Goal: Information Seeking & Learning: Check status

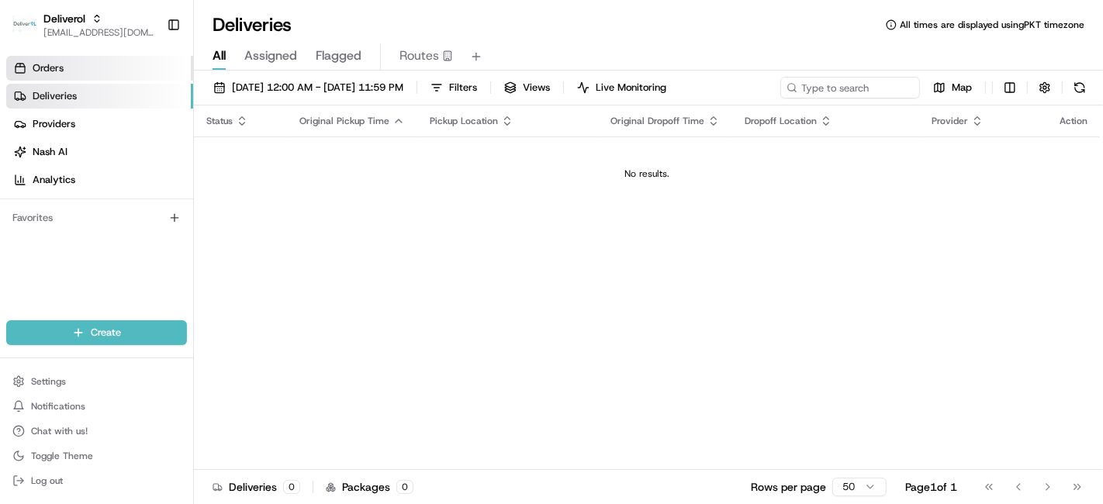
click at [124, 65] on link "Orders" at bounding box center [99, 68] width 187 height 25
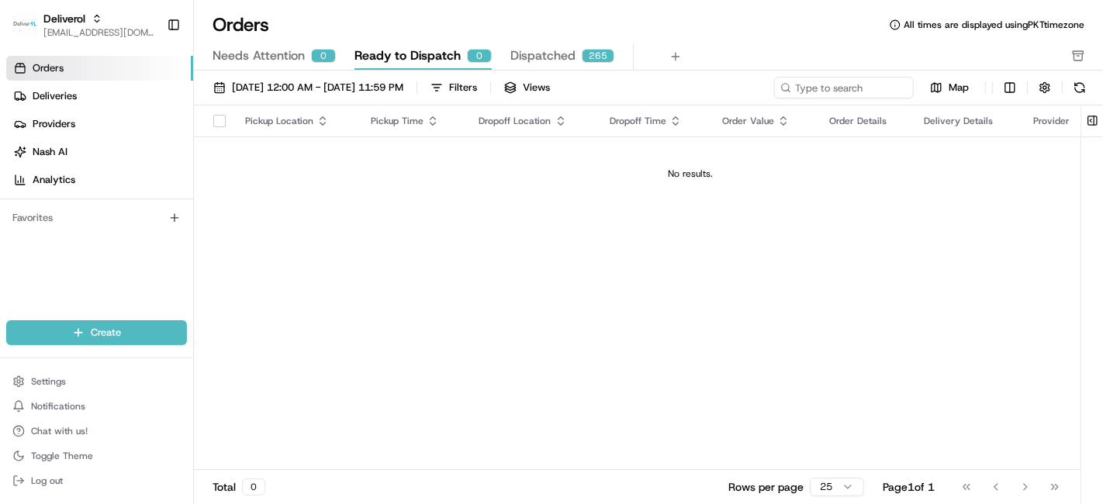
click at [552, 56] on span "Dispatched" at bounding box center [543, 56] width 65 height 19
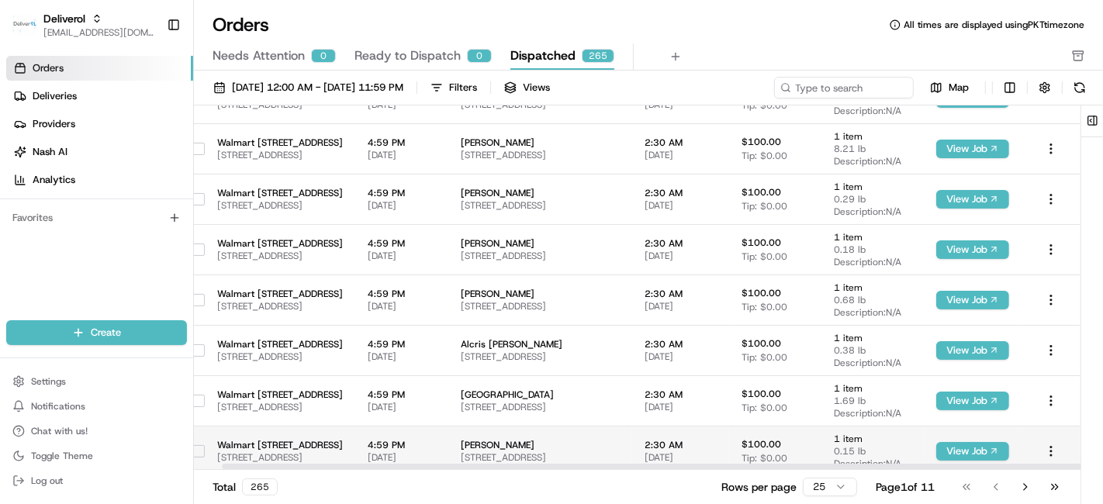
scroll to position [896, 0]
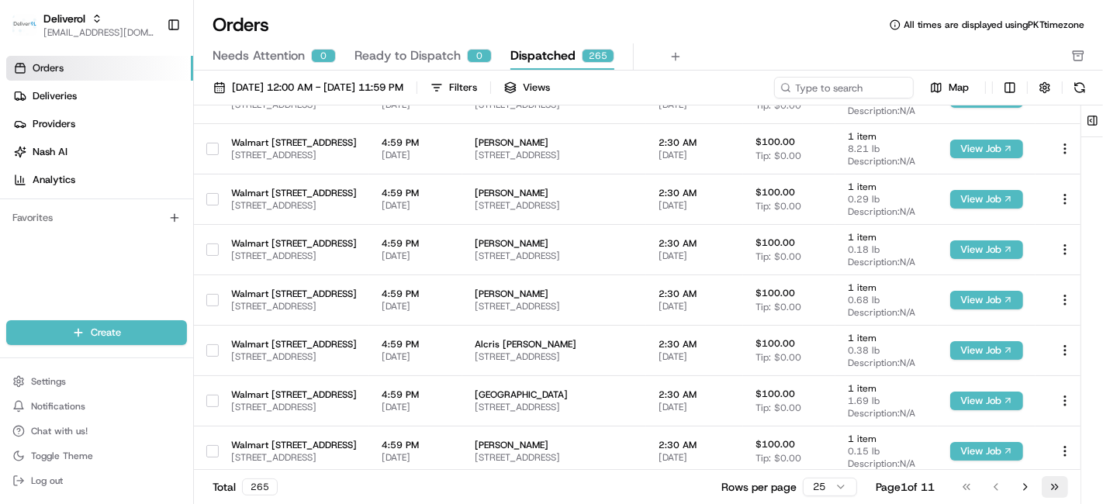
click at [1051, 490] on button "Go to last page" at bounding box center [1055, 487] width 26 height 22
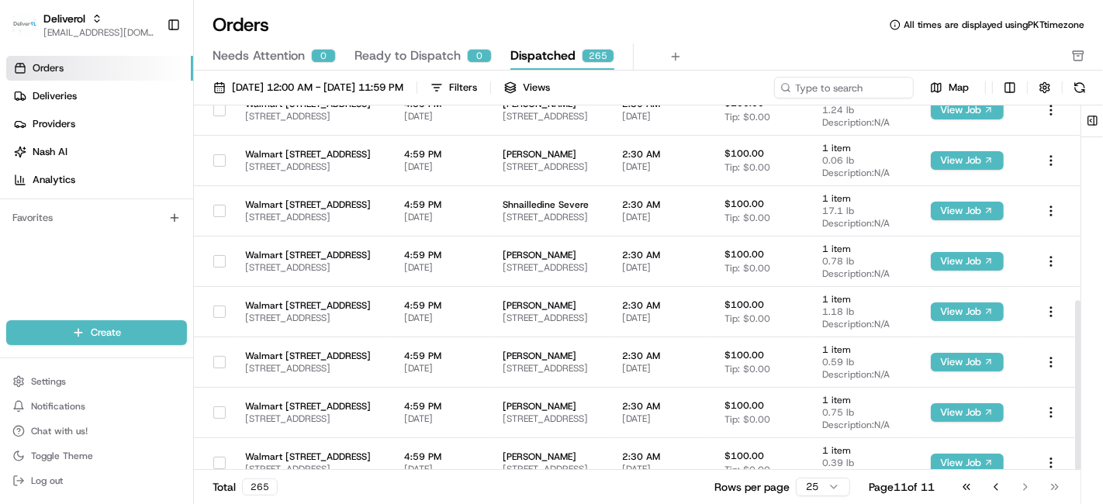
scroll to position [419, 0]
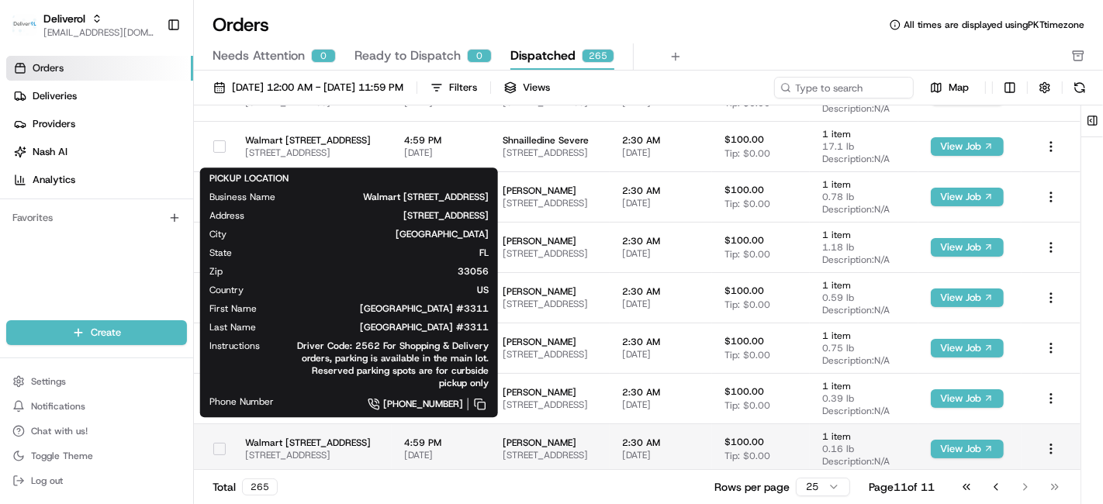
click at [376, 449] on span "[STREET_ADDRESS]" at bounding box center [312, 455] width 134 height 12
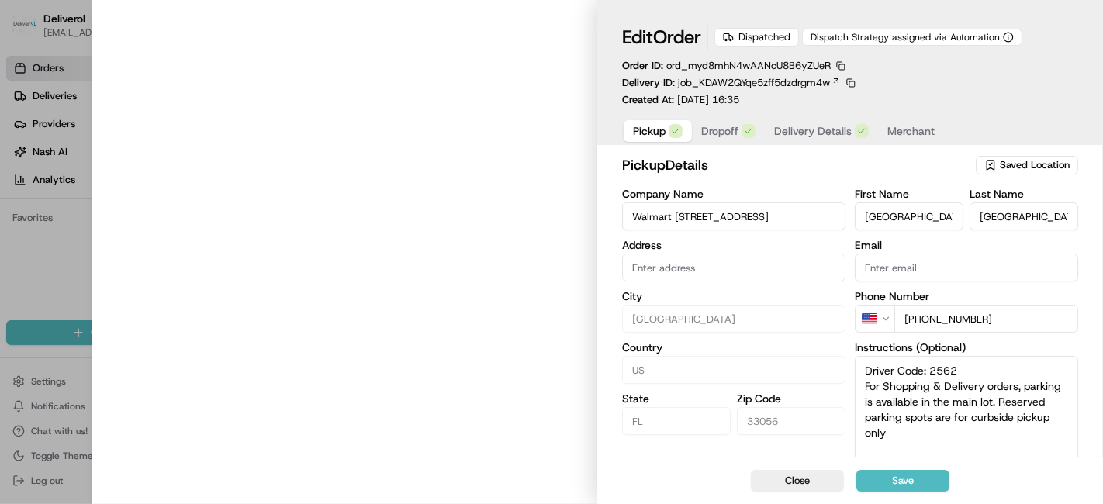
type input "[STREET_ADDRESS]"
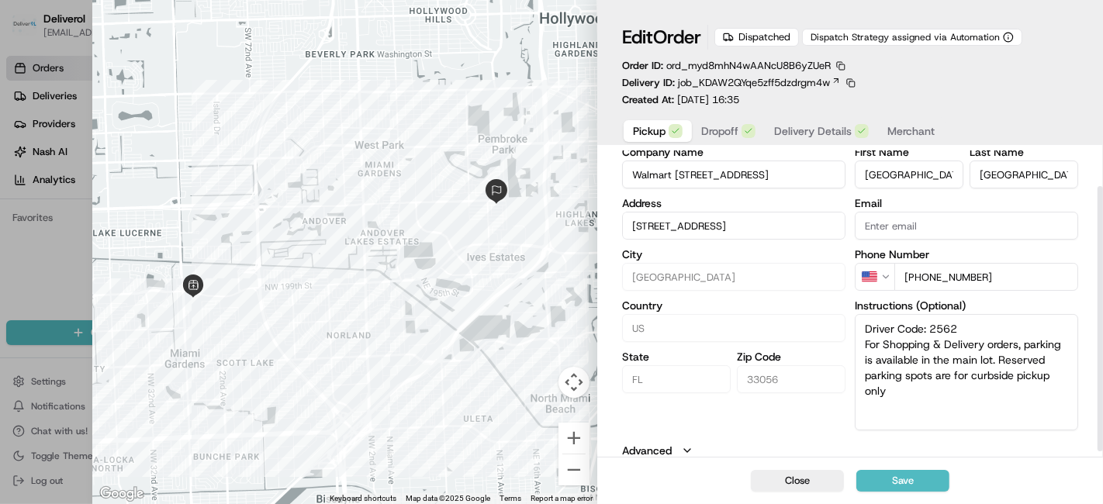
scroll to position [46, 0]
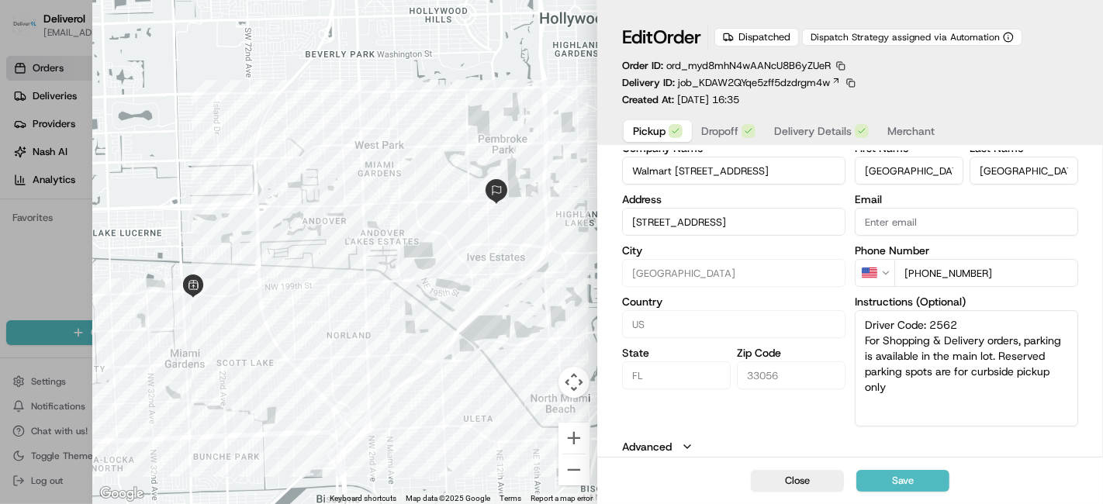
click at [518, 334] on div at bounding box center [345, 252] width 506 height 504
type input "+1"
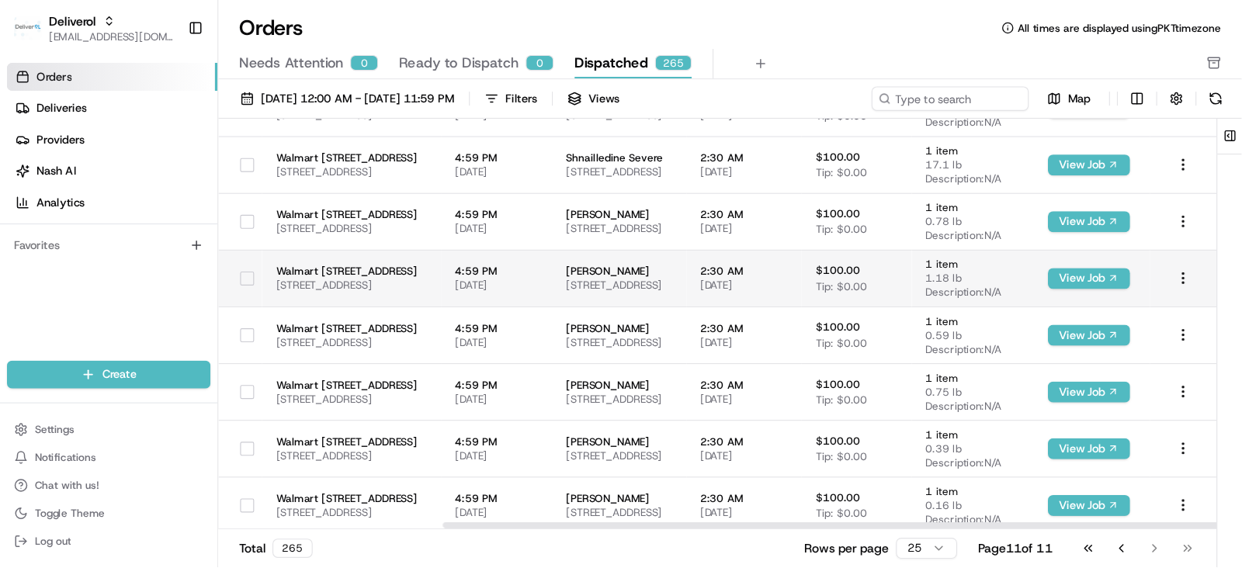
scroll to position [419, 257]
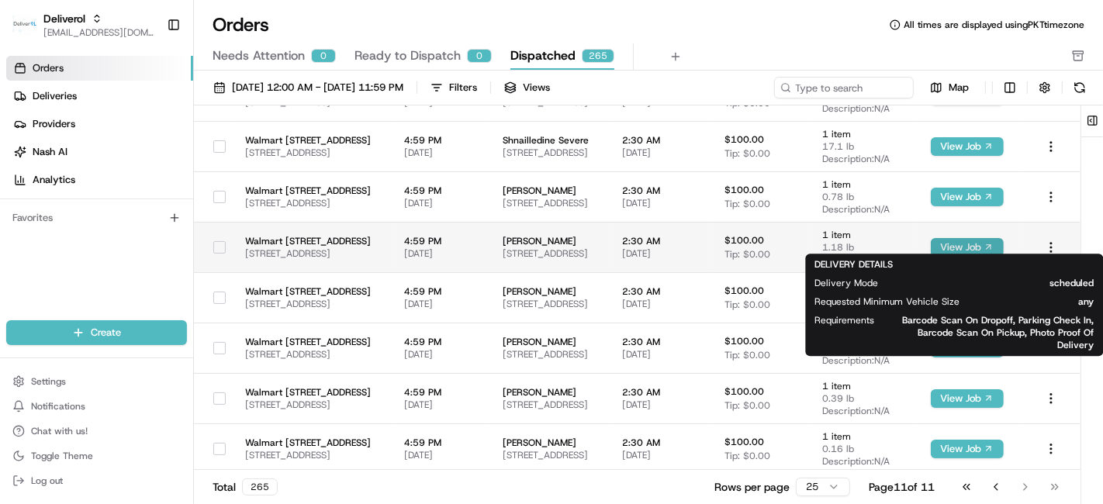
click at [963, 250] on button "View Job" at bounding box center [967, 247] width 73 height 19
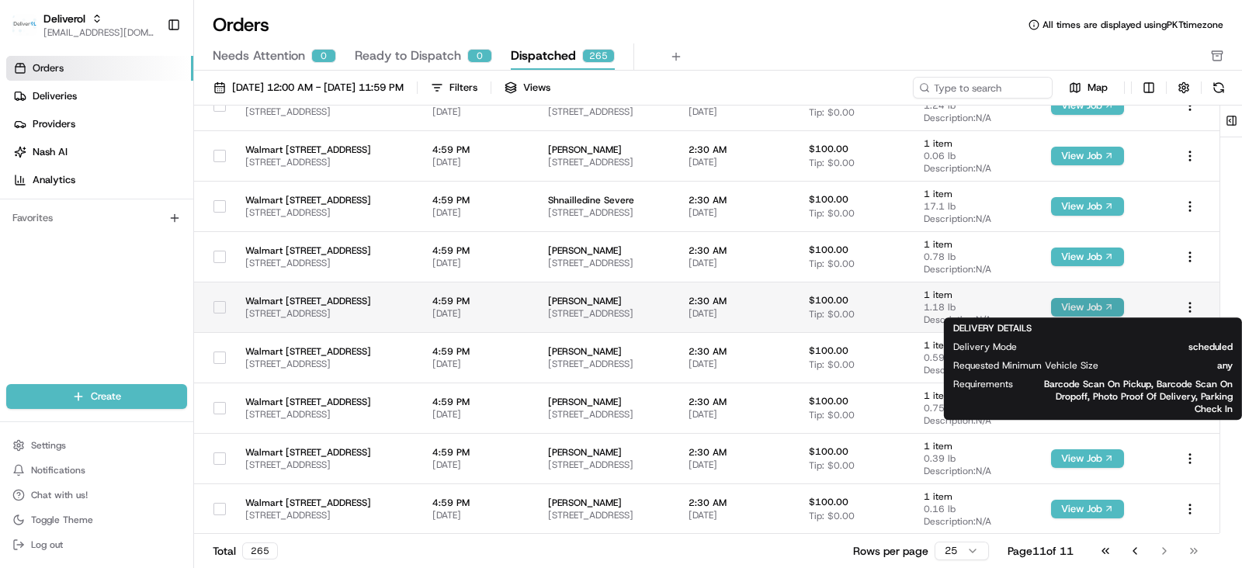
scroll to position [356, 120]
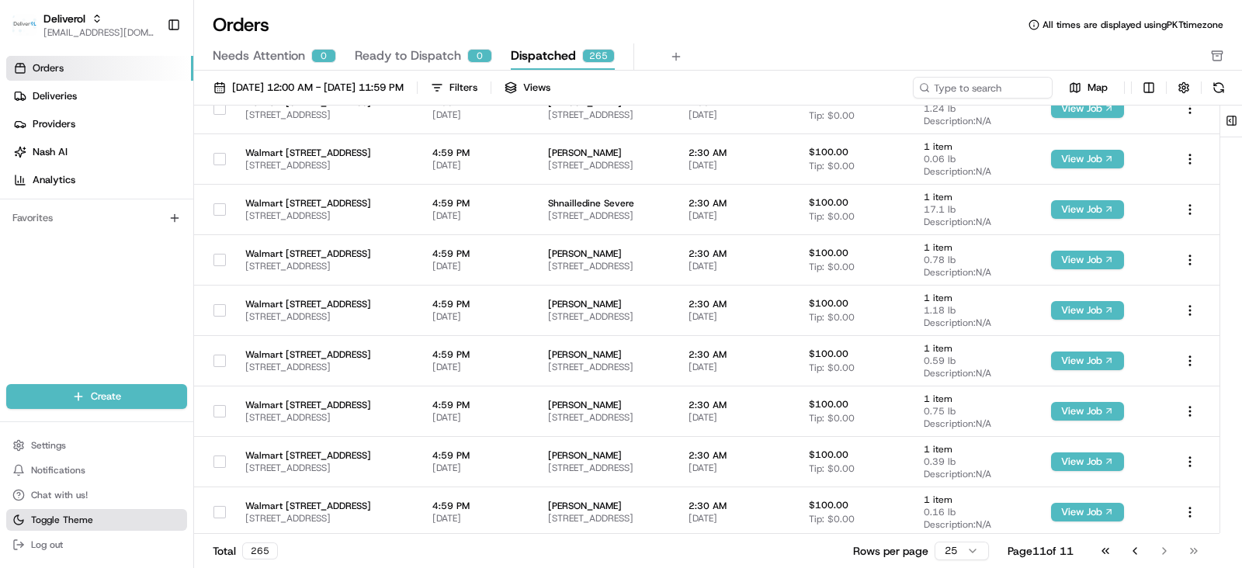
click at [71, 504] on span "Toggle Theme" at bounding box center [62, 520] width 62 height 12
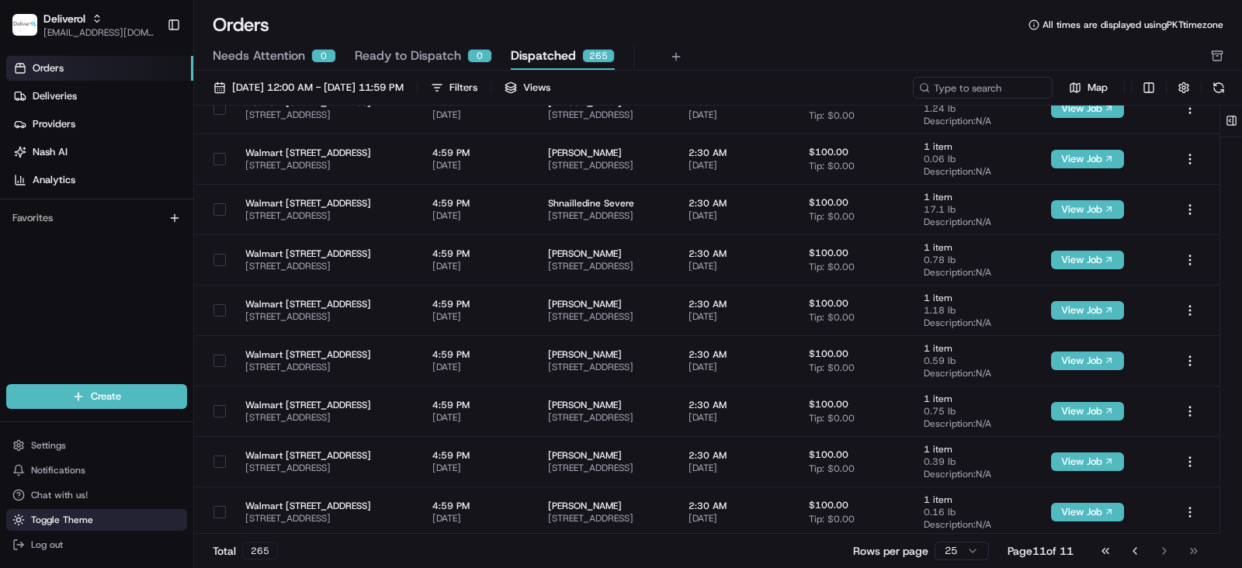
click at [71, 504] on span "Toggle Theme" at bounding box center [62, 520] width 62 height 12
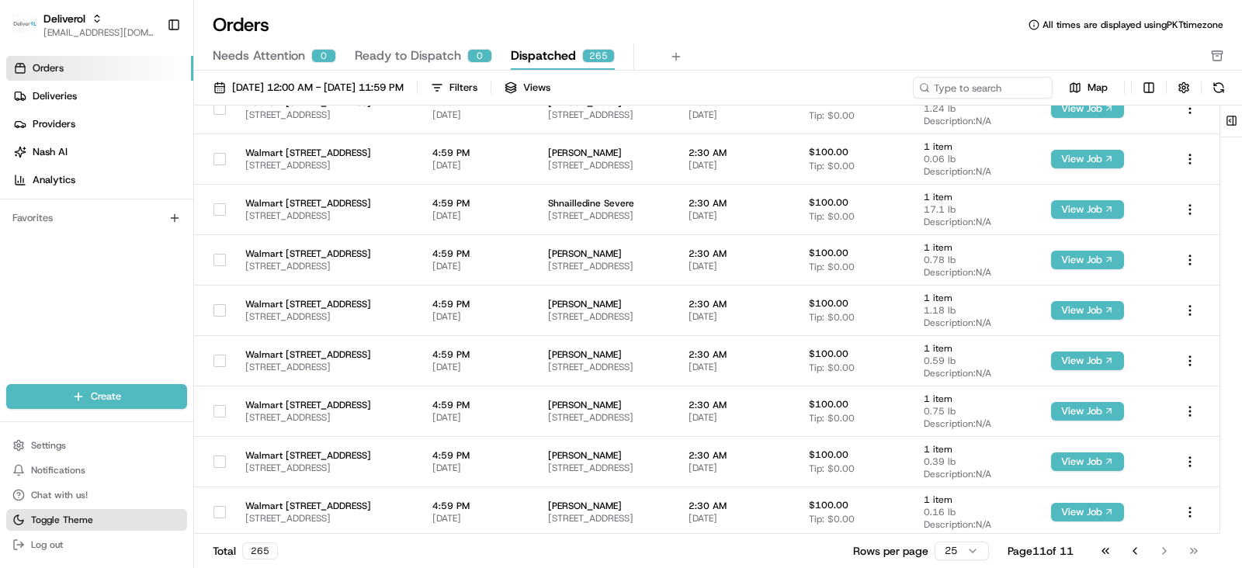
click at [71, 504] on span "Toggle Theme" at bounding box center [62, 520] width 62 height 12
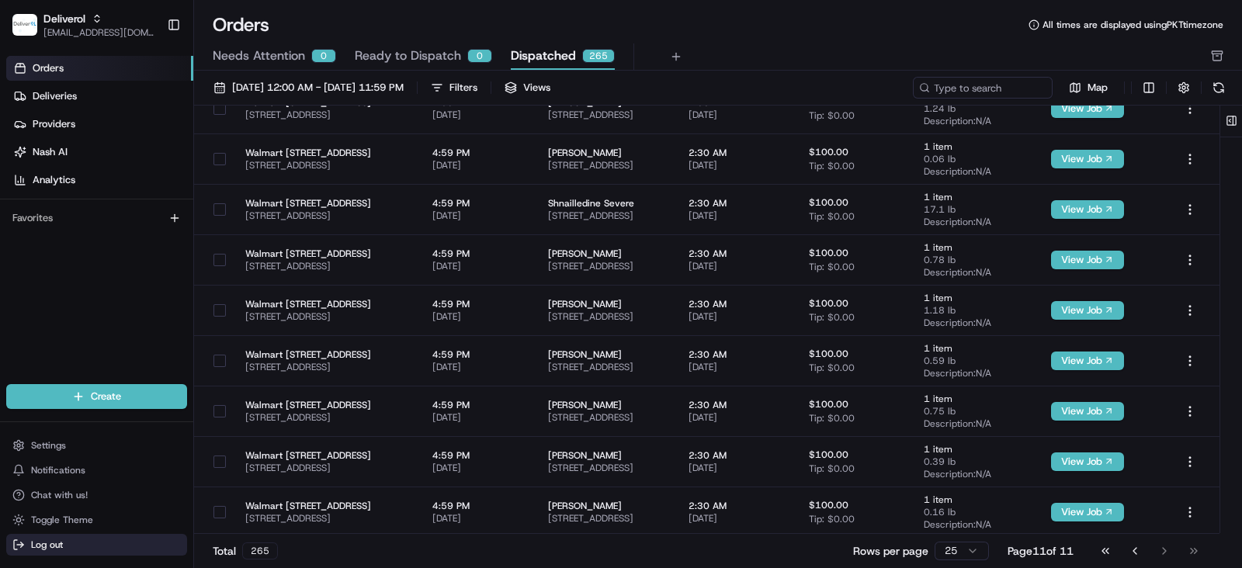
click at [65, 504] on button "Log out" at bounding box center [96, 545] width 181 height 22
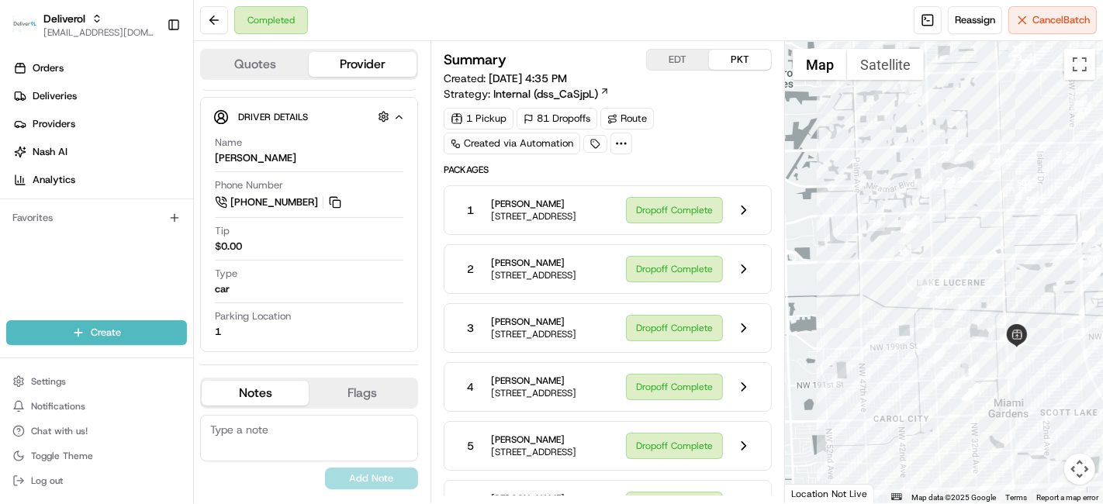
click at [993, 409] on div at bounding box center [944, 272] width 318 height 463
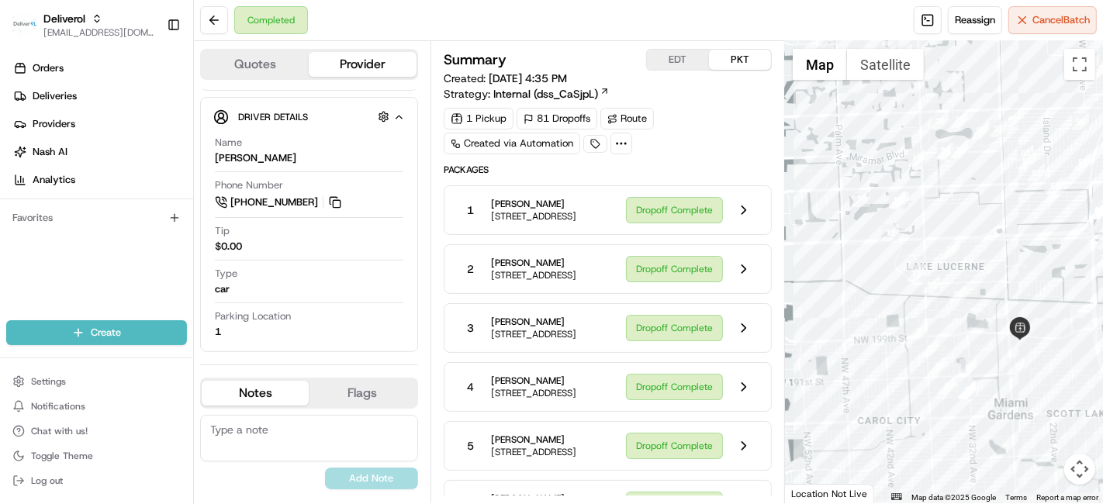
click at [993, 409] on div at bounding box center [944, 272] width 318 height 463
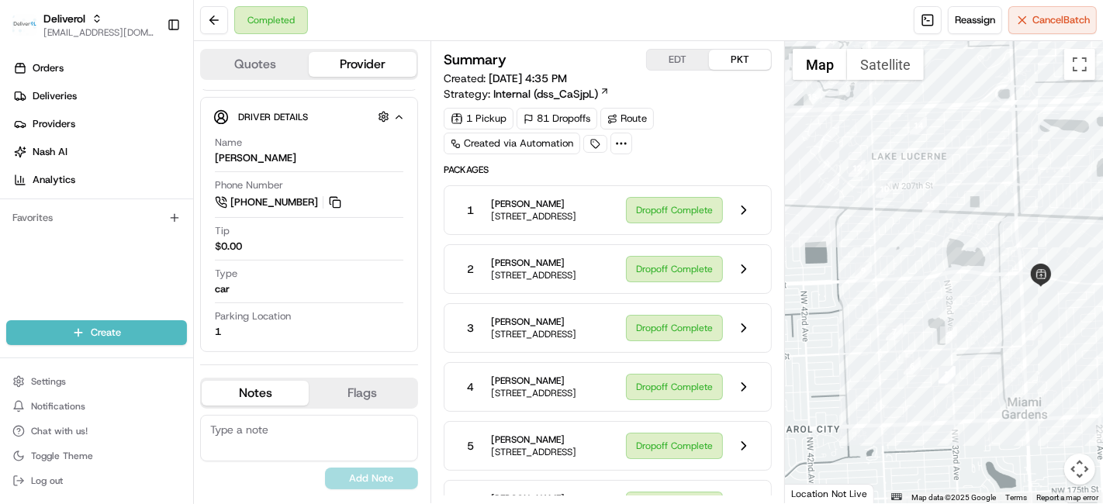
click at [993, 409] on div at bounding box center [944, 272] width 318 height 463
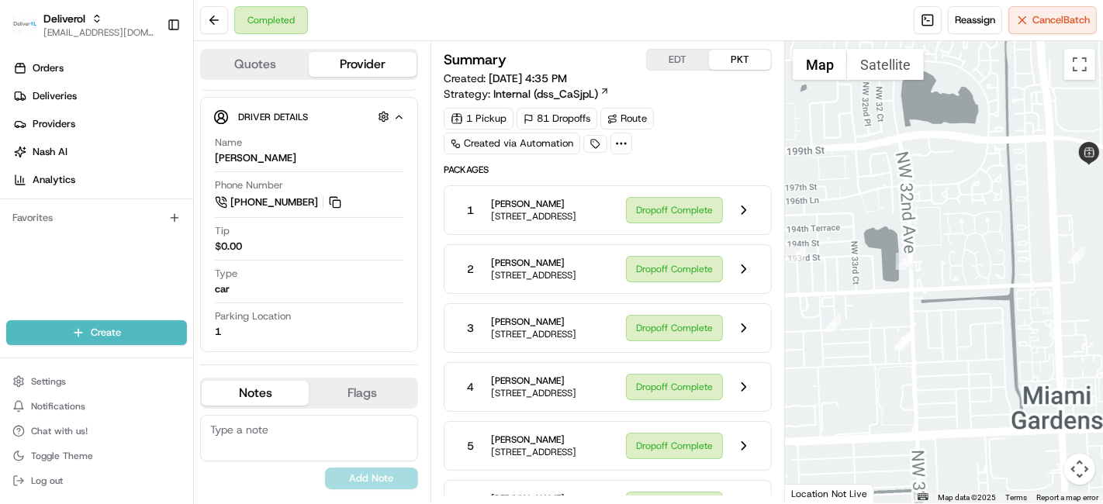
click at [993, 409] on div at bounding box center [944, 272] width 318 height 463
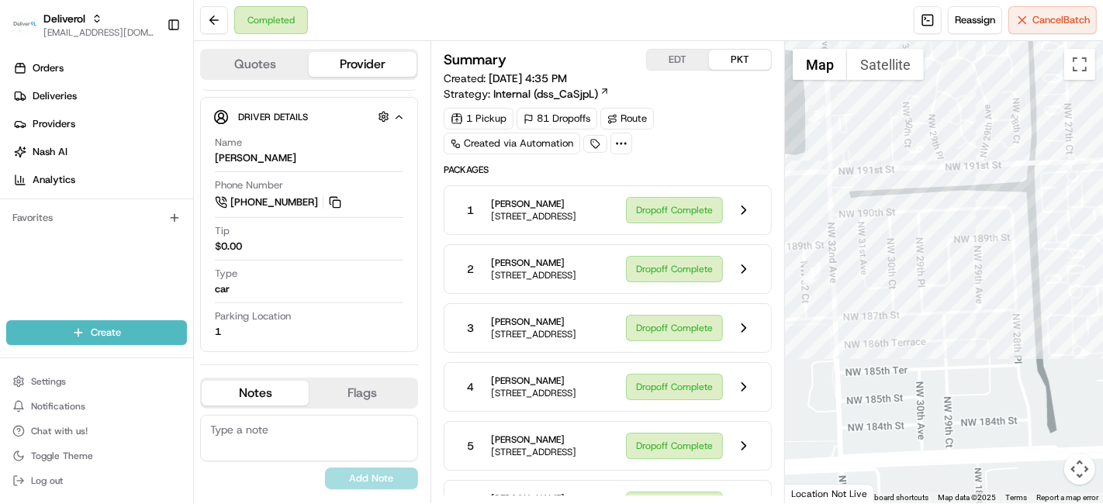
click at [993, 409] on div at bounding box center [944, 272] width 318 height 463
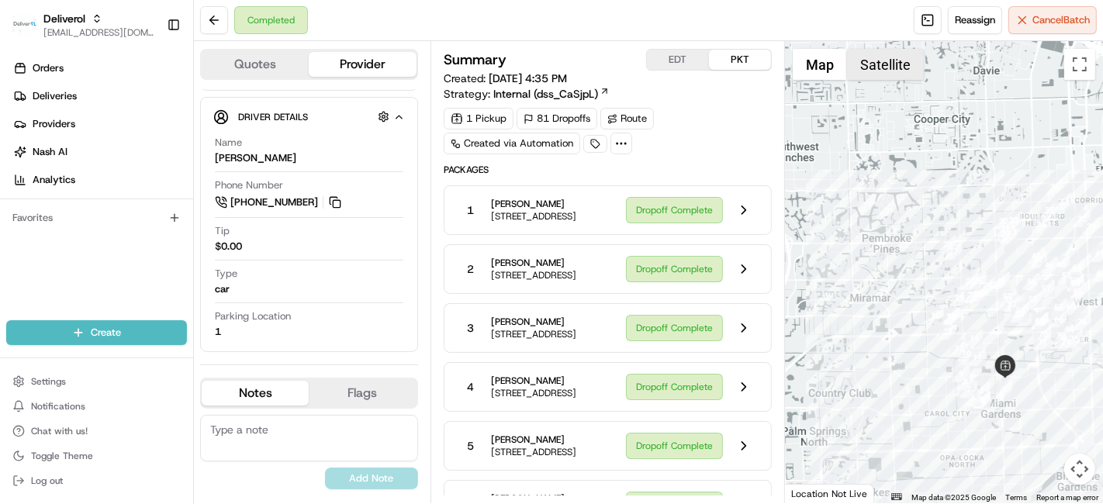
click at [891, 64] on button "Satellite" at bounding box center [885, 64] width 77 height 31
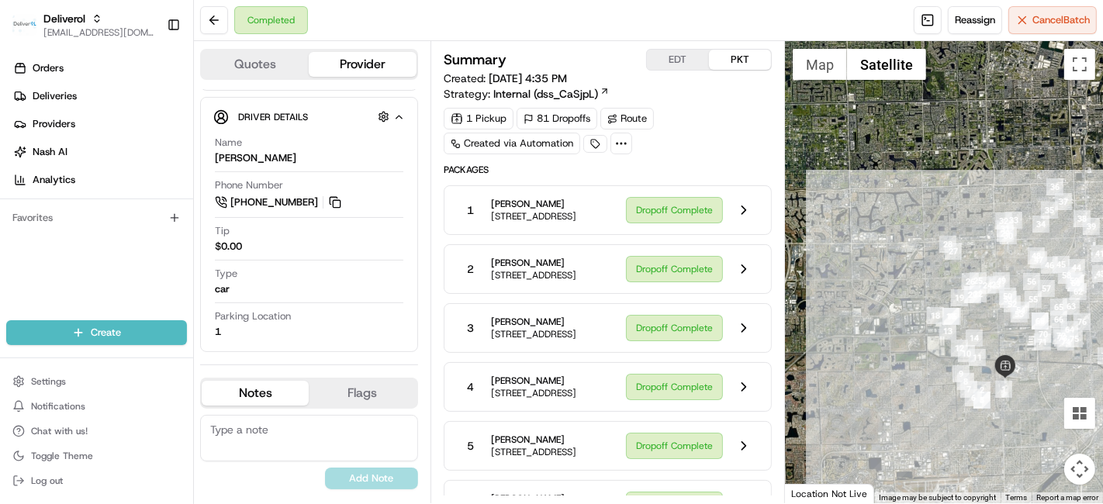
click at [988, 316] on div at bounding box center [944, 272] width 318 height 463
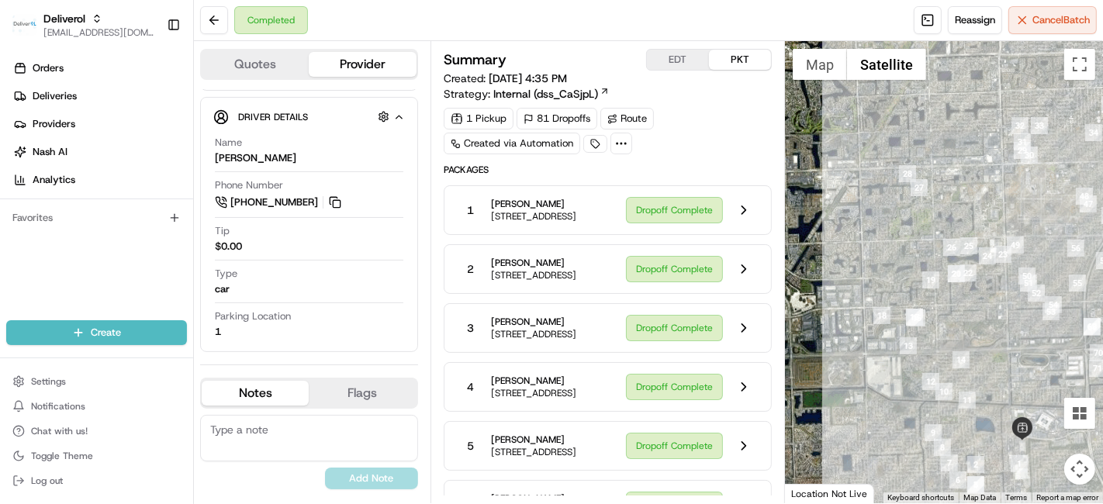
click at [988, 316] on div at bounding box center [944, 272] width 318 height 463
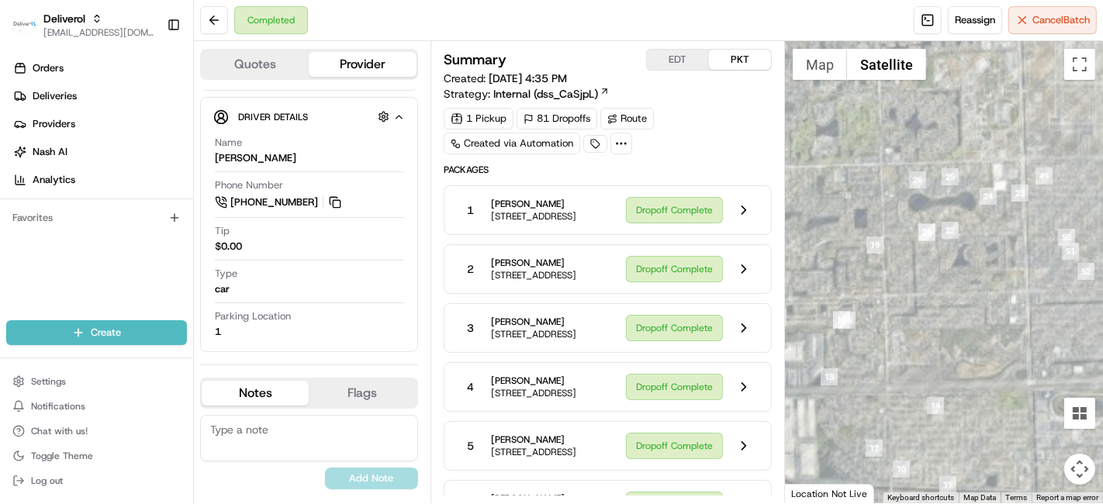
click at [892, 313] on div at bounding box center [944, 272] width 318 height 463
click at [823, 78] on button "Map" at bounding box center [820, 64] width 54 height 31
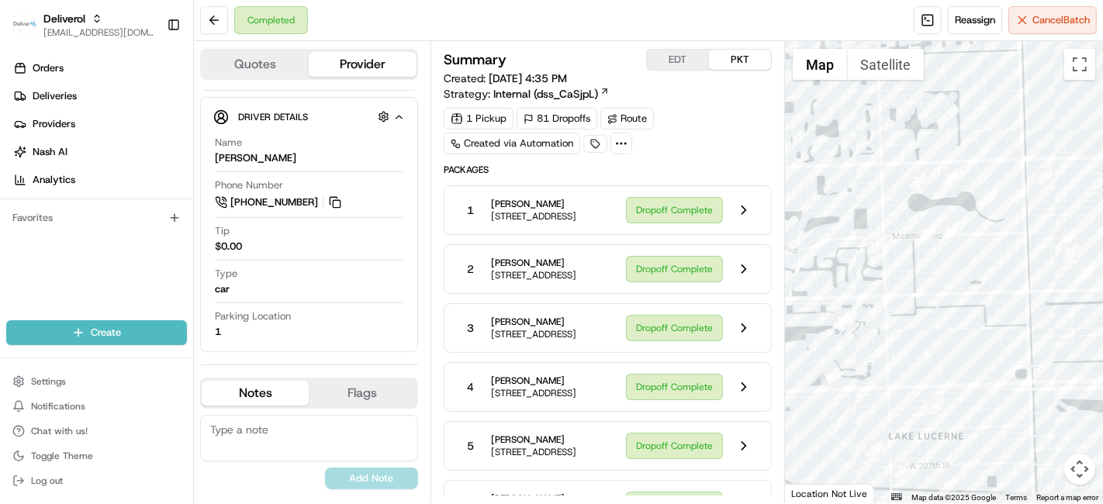
click at [687, 57] on button "EDT" at bounding box center [678, 60] width 62 height 20
click at [738, 54] on button "PKT" at bounding box center [740, 60] width 62 height 20
click at [681, 58] on button "EDT" at bounding box center [678, 60] width 62 height 20
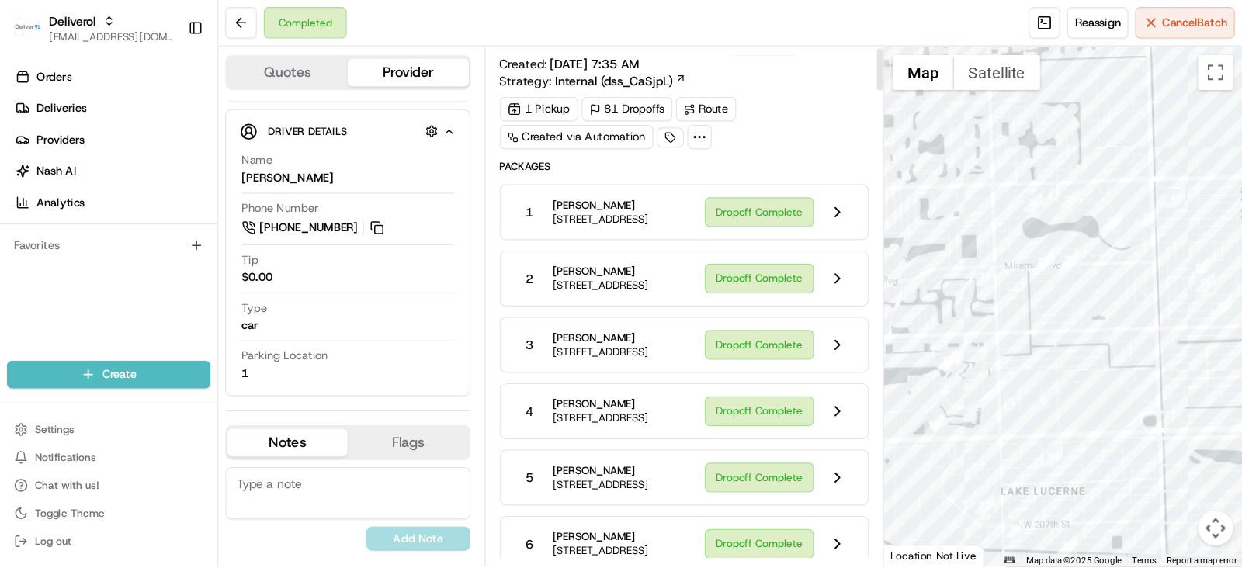
scroll to position [23, 0]
click at [216, 8] on button at bounding box center [214, 20] width 28 height 28
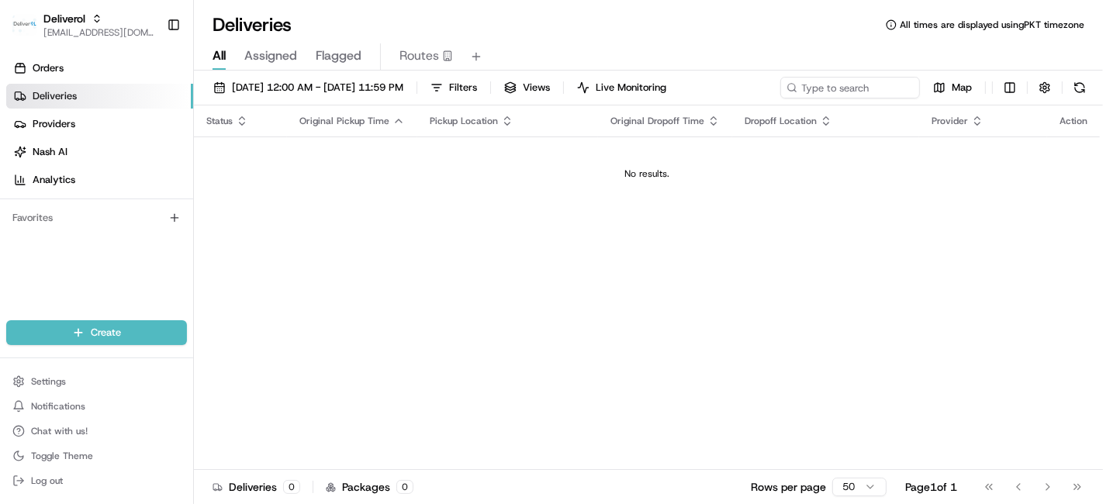
click at [1096, 118] on th "Action" at bounding box center [1074, 121] width 53 height 31
